Goal: Task Accomplishment & Management: Use online tool/utility

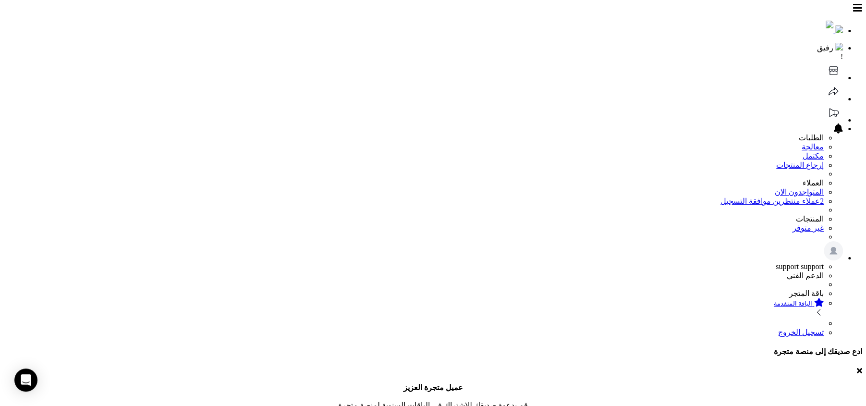
scroll to position [33, 0]
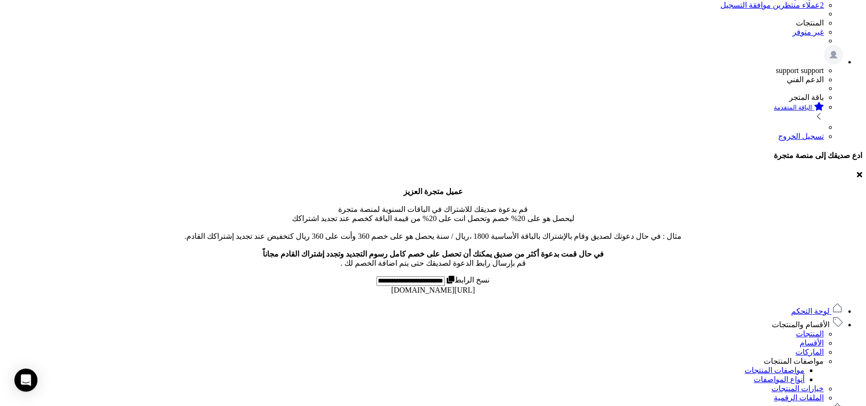
scroll to position [340, 0]
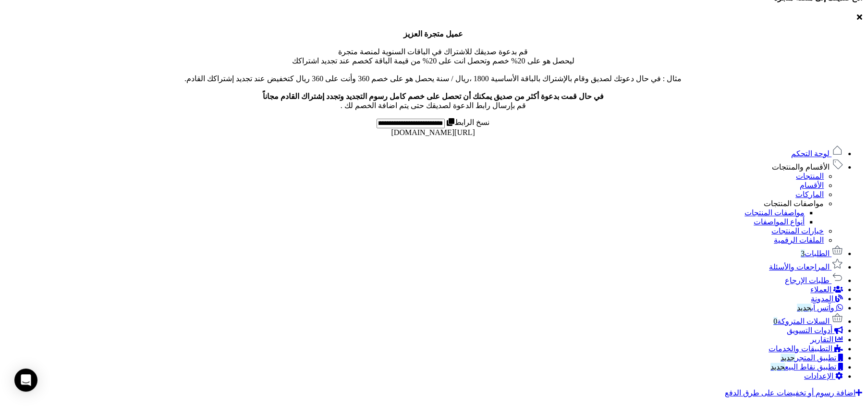
scroll to position [371, 0]
